Goal: Information Seeking & Learning: Learn about a topic

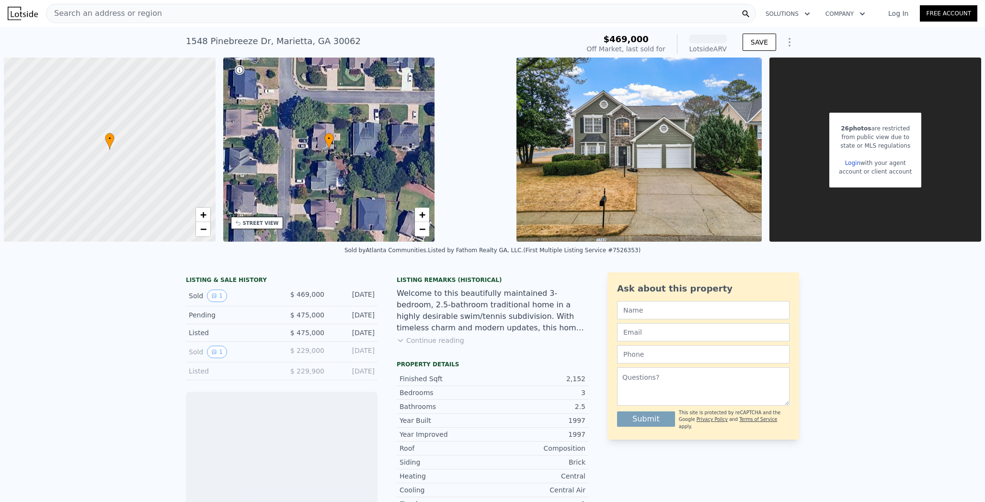
click at [226, 15] on div "Search an address or region" at bounding box center [401, 13] width 710 height 19
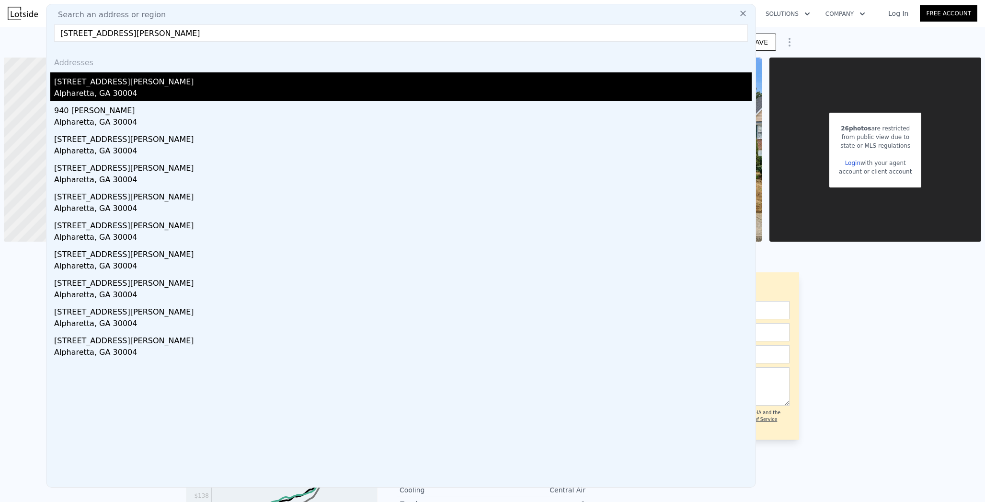
type input "[STREET_ADDRESS][PERSON_NAME]"
click at [162, 91] on div "Alpharetta, GA 30004" at bounding box center [403, 94] width 698 height 13
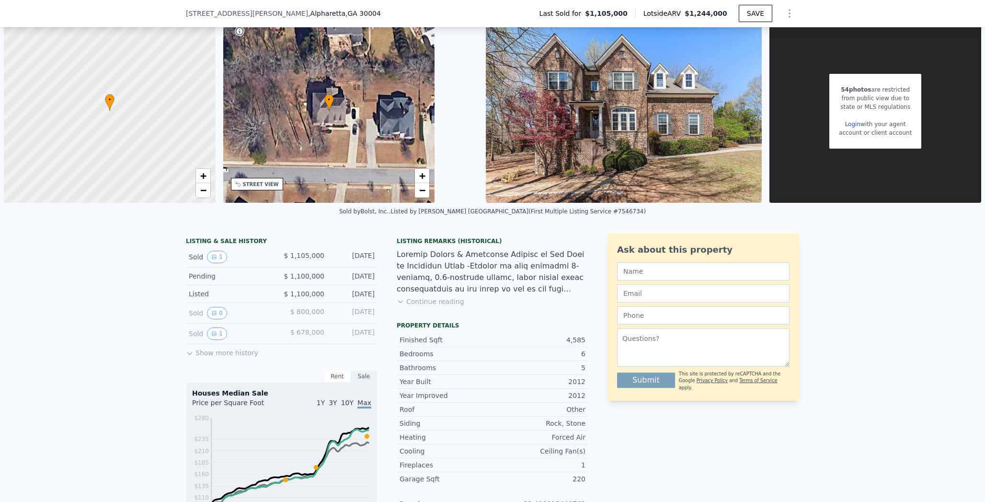
scroll to position [61, 0]
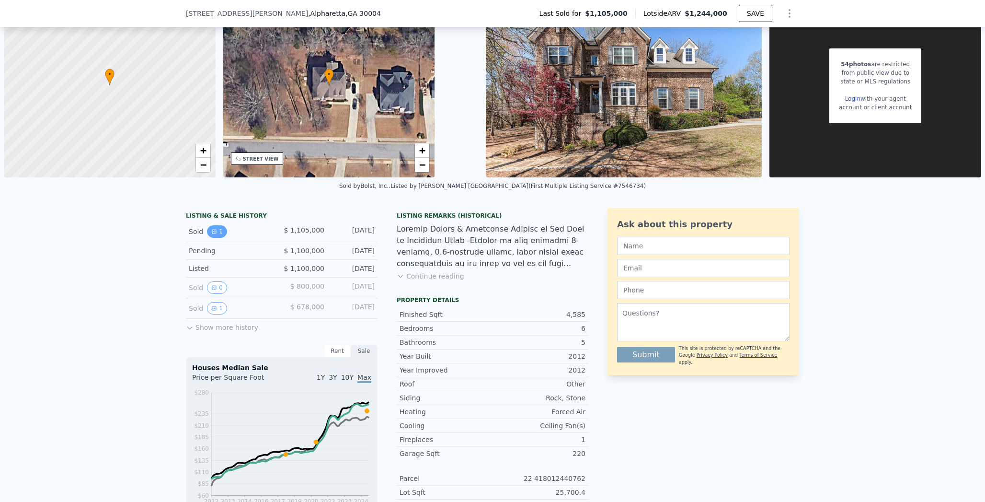
click at [212, 231] on icon "View historical data" at bounding box center [214, 232] width 4 height 4
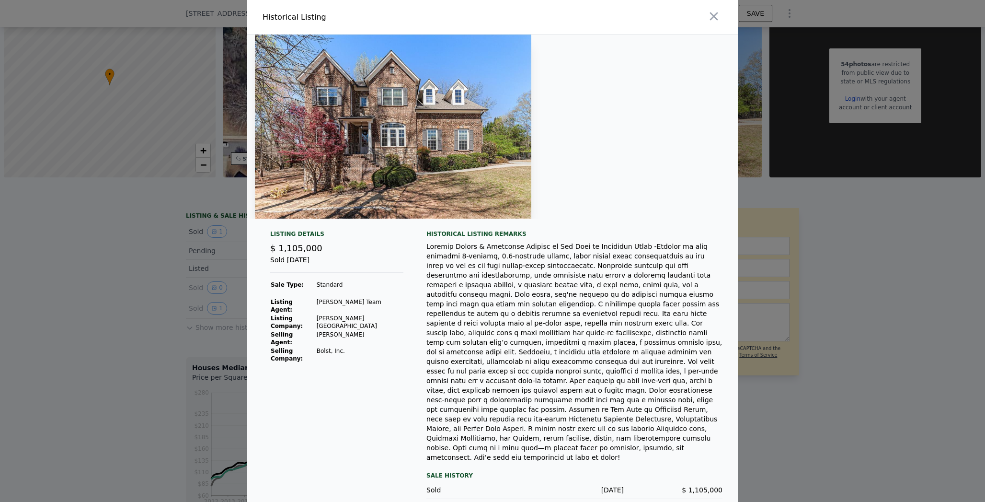
click at [171, 263] on div at bounding box center [492, 251] width 985 height 502
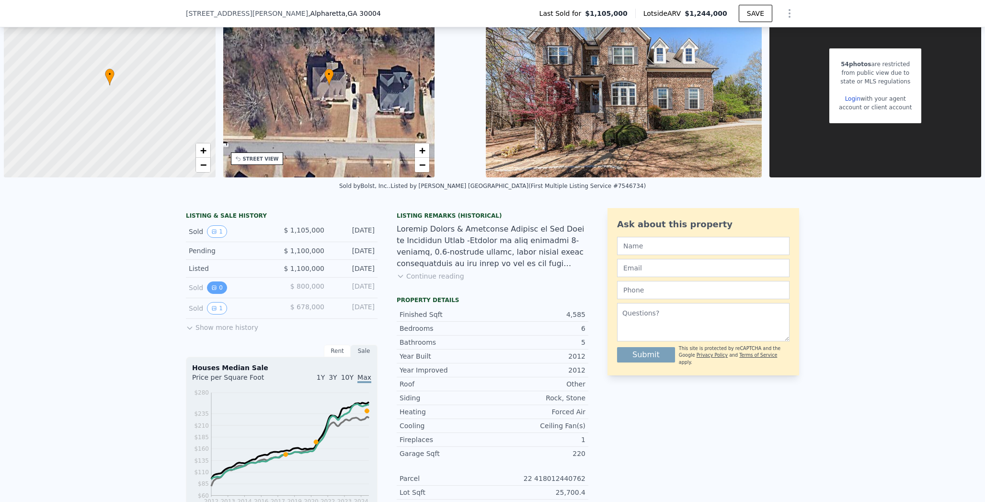
click at [216, 290] on button "0" at bounding box center [217, 287] width 20 height 12
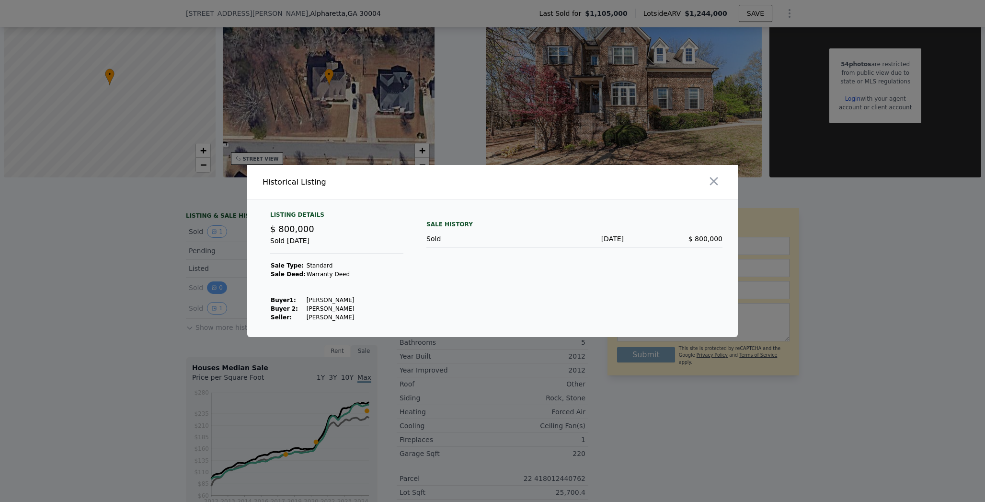
click at [216, 290] on div at bounding box center [492, 251] width 985 height 502
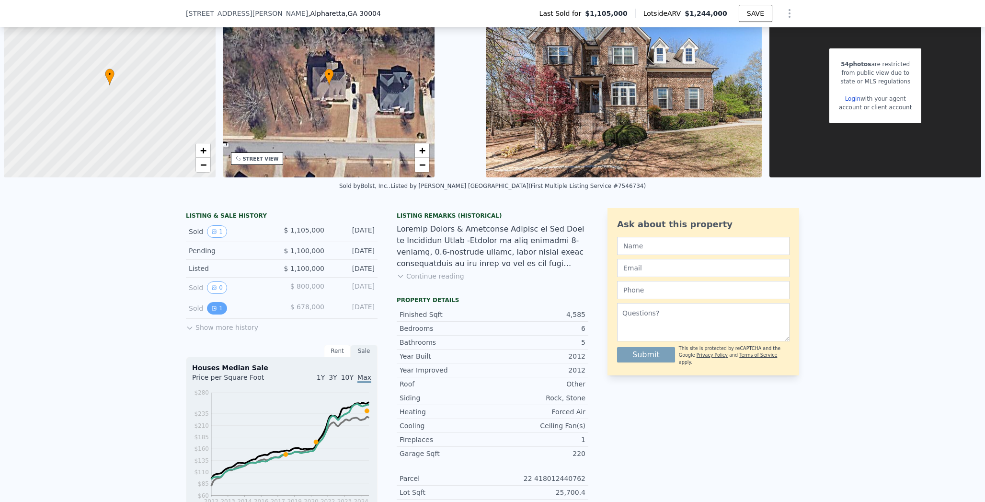
click at [216, 304] on button "1" at bounding box center [217, 308] width 20 height 12
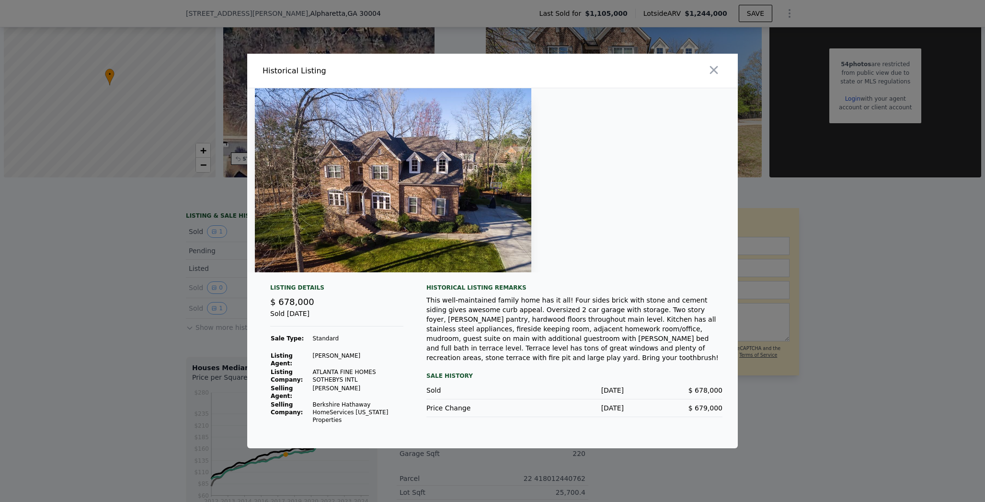
click at [132, 313] on div at bounding box center [492, 251] width 985 height 502
